Goal: Check status: Check status

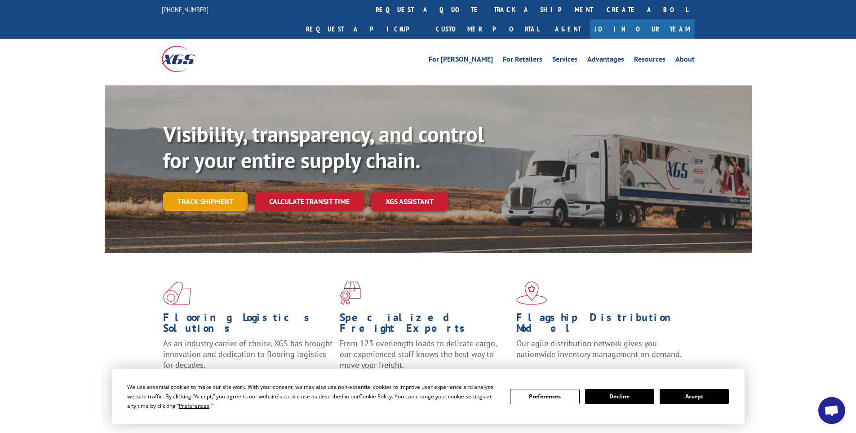
click at [201, 192] on link "Track shipment" at bounding box center [205, 201] width 85 height 19
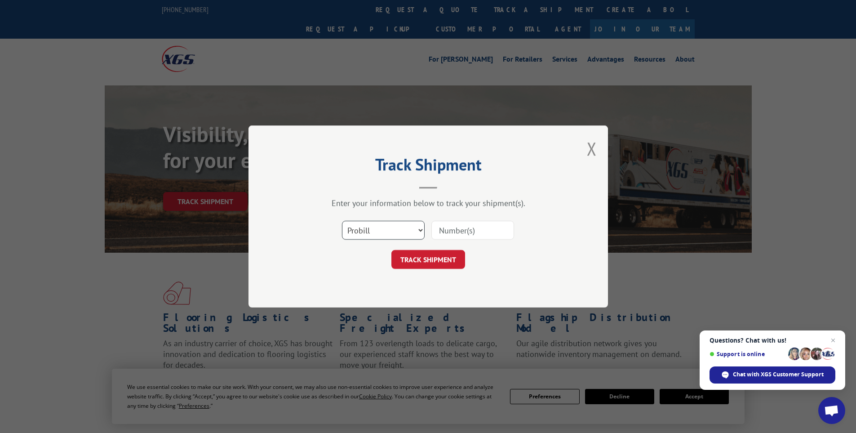
click at [421, 230] on select "Select category... Probill BOL PO" at bounding box center [383, 230] width 83 height 19
click at [342, 221] on select "Select category... Probill BOL PO" at bounding box center [383, 230] width 83 height 19
click at [453, 228] on input at bounding box center [473, 230] width 83 height 19
paste input "17228512"
type input "17228512"
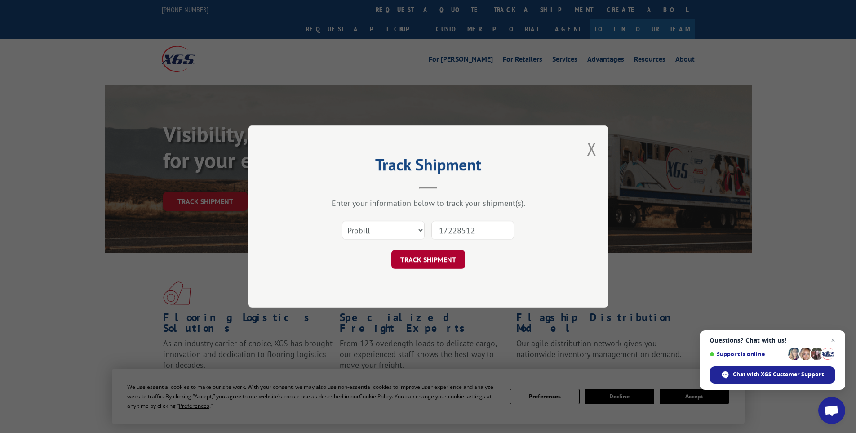
click at [433, 259] on button "TRACK SHIPMENT" at bounding box center [429, 259] width 74 height 19
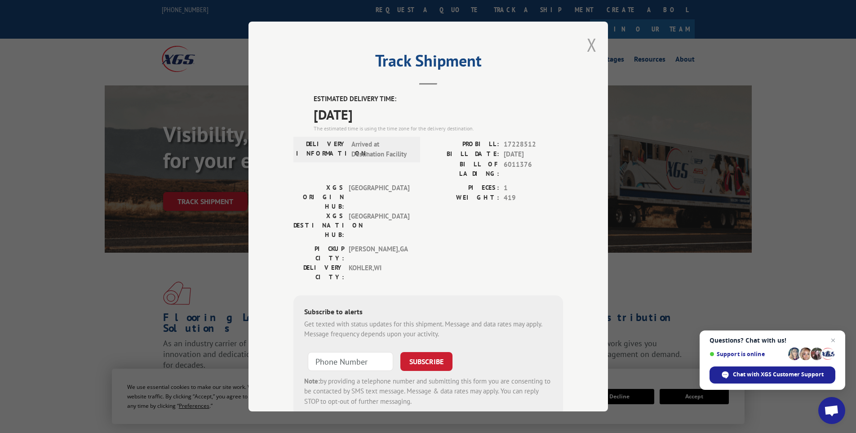
click at [589, 44] on button "Close modal" at bounding box center [592, 45] width 10 height 24
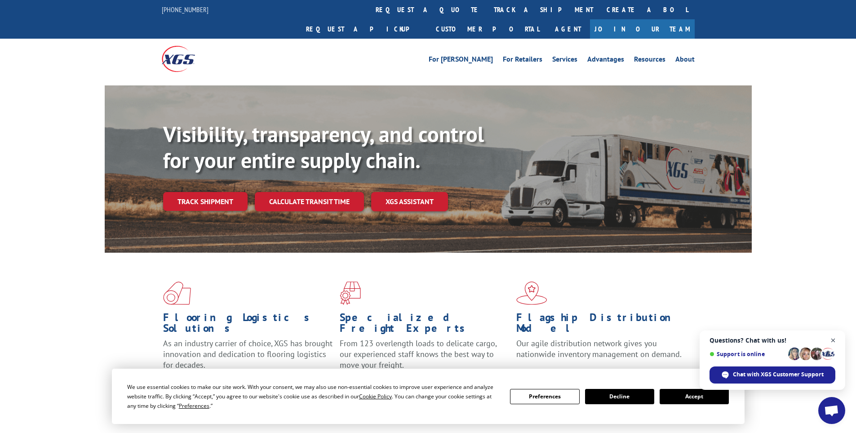
click at [833, 341] on span "Open chat" at bounding box center [833, 340] width 11 height 11
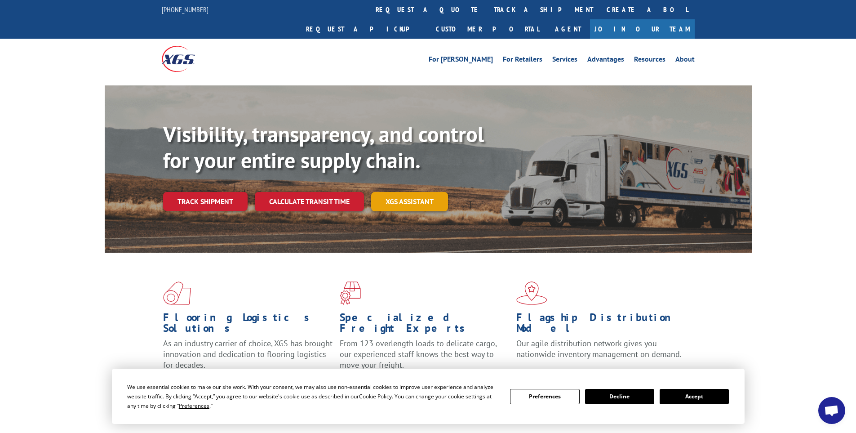
click at [408, 192] on link "XGS ASSISTANT" at bounding box center [409, 201] width 77 height 19
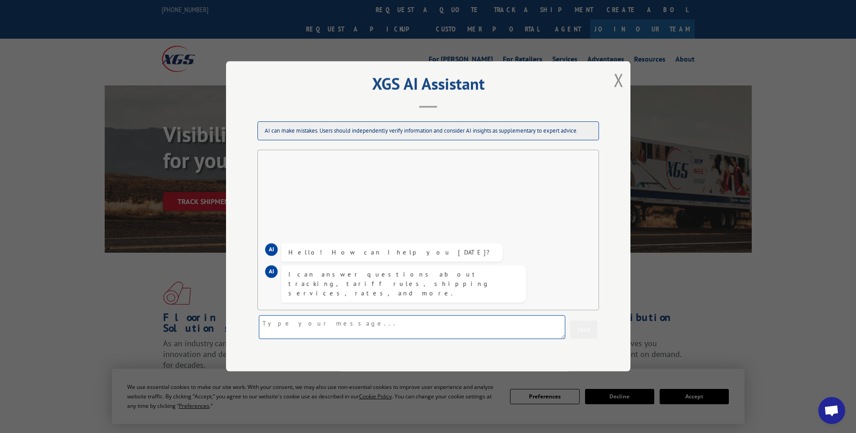
click at [319, 322] on textarea at bounding box center [412, 328] width 307 height 24
paste textarea "17228512"
type textarea "I am tracking a product shipment, tracking #17228512. At first I was told it wo…"
click at [586, 333] on button "Send" at bounding box center [584, 330] width 27 height 18
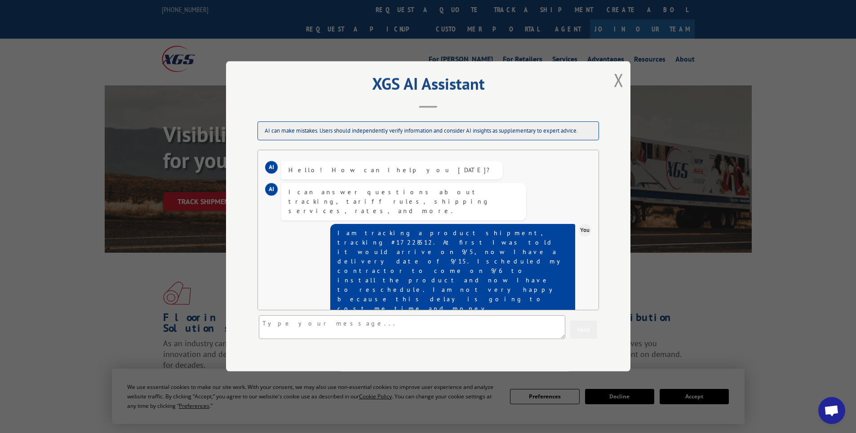
scroll to position [84, 0]
